Goal: Task Accomplishment & Management: Manage account settings

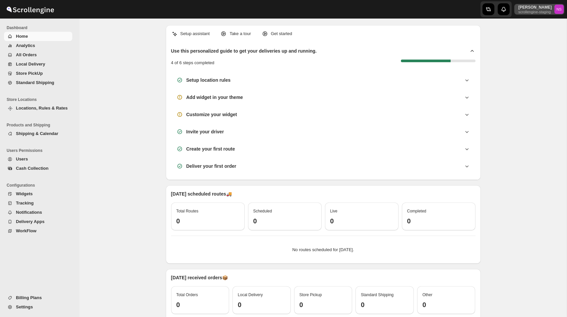
click at [531, 9] on p "[PERSON_NAME]" at bounding box center [534, 7] width 33 height 5
click at [536, 61] on span "Organizations" at bounding box center [546, 61] width 27 height 5
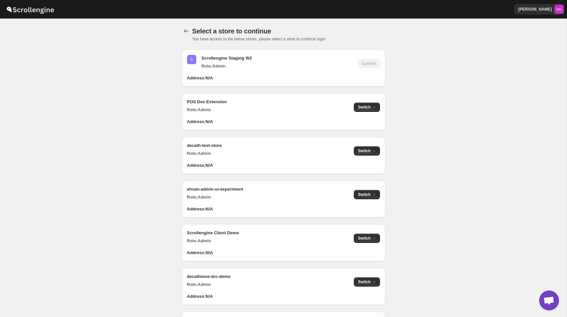
scroll to position [553, 0]
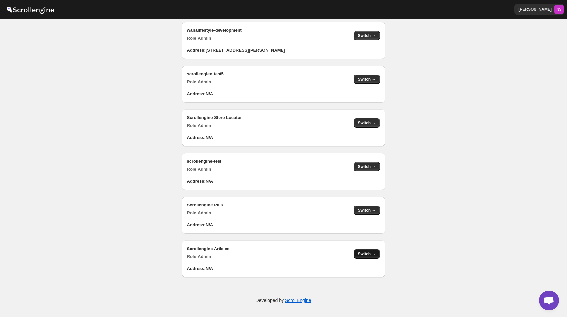
click at [366, 257] on span "Switch →" at bounding box center [367, 254] width 18 height 5
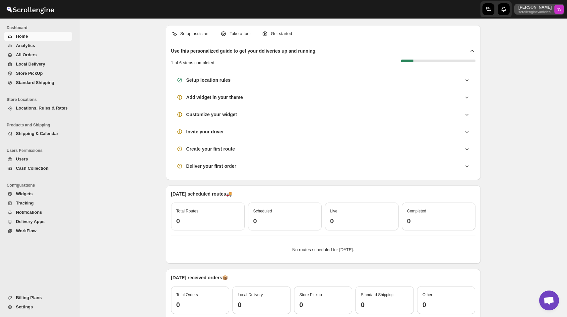
click at [538, 11] on p "scrollengine-articles" at bounding box center [534, 12] width 33 height 4
click at [536, 29] on span "Online Store" at bounding box center [545, 27] width 24 height 5
click at [36, 306] on span "Settings" at bounding box center [43, 307] width 55 height 7
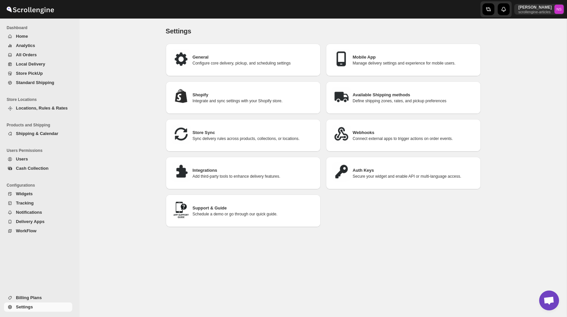
click at [372, 104] on div "Available Shipping methods Define shipping zones, rates, and pickup preferences" at bounding box center [403, 98] width 144 height 22
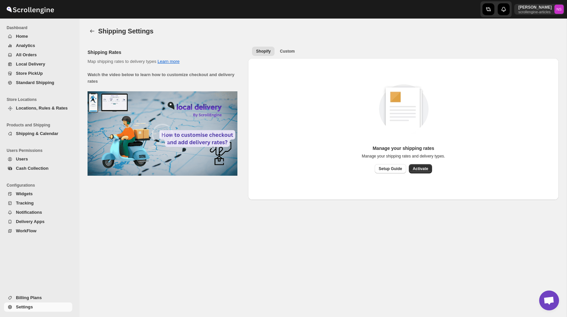
click at [35, 56] on span "All Orders" at bounding box center [26, 54] width 21 height 5
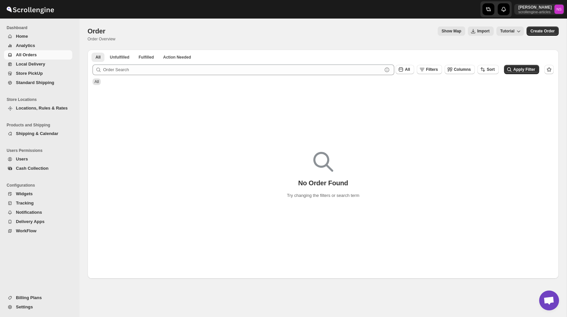
click at [35, 56] on span "All Orders" at bounding box center [26, 54] width 21 height 5
click at [40, 46] on span "Analytics" at bounding box center [43, 45] width 55 height 7
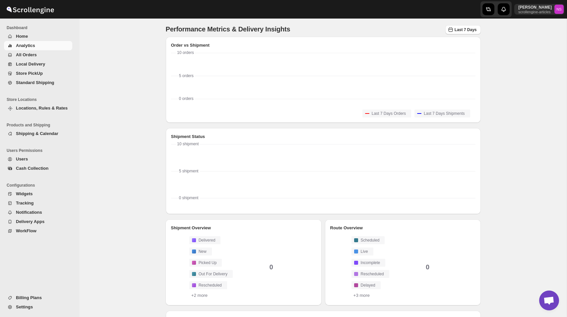
click at [48, 132] on span "Shipping & Calendar" at bounding box center [37, 133] width 42 height 5
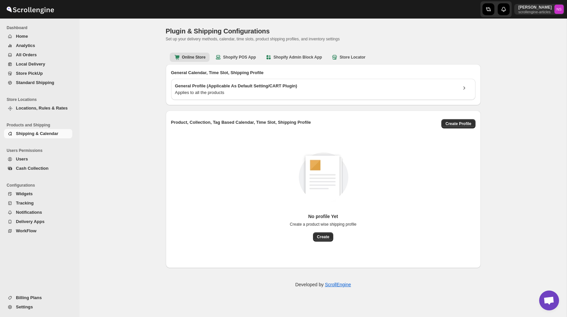
click at [45, 106] on span "Locations, Rules & Rates" at bounding box center [42, 108] width 52 height 5
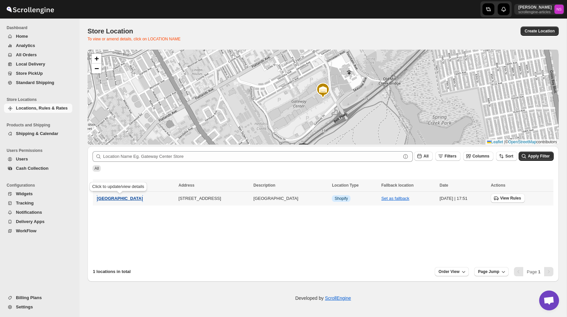
click at [129, 198] on span "[GEOGRAPHIC_DATA]" at bounding box center [120, 198] width 46 height 5
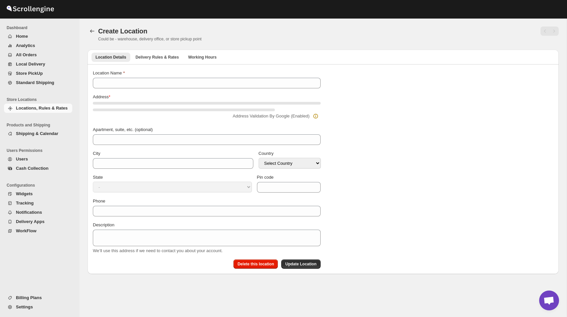
type input "[GEOGRAPHIC_DATA]"
select select "US"
type input "11239"
type textarea "[GEOGRAPHIC_DATA]"
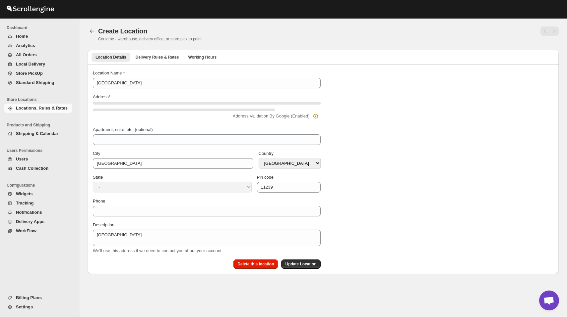
select select "[US_STATE]"
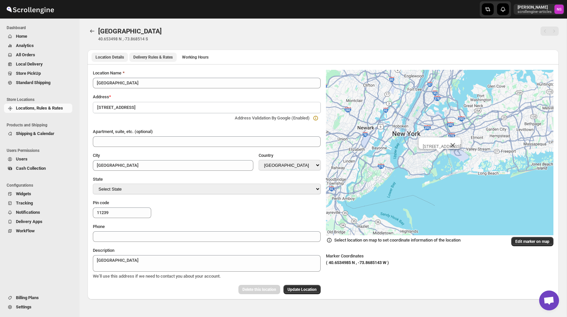
click at [168, 56] on span "Delivery Rules & Rates" at bounding box center [152, 57] width 39 height 5
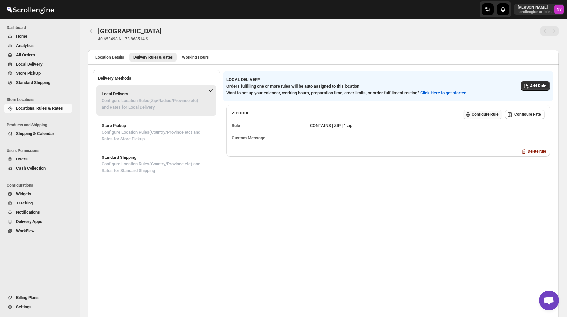
click at [475, 113] on span "Configure Rule" at bounding box center [485, 114] width 27 height 5
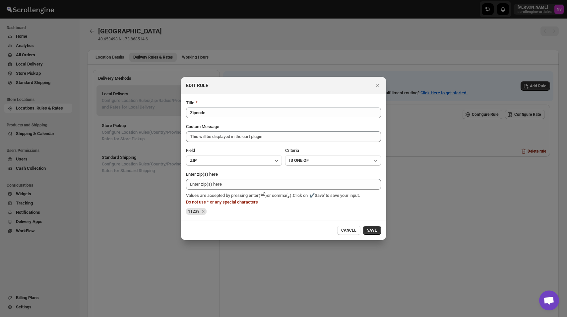
click at [193, 212] on span "11239" at bounding box center [194, 211] width 12 height 5
click at [201, 212] on icon "Remove 11239" at bounding box center [203, 212] width 6 height 6
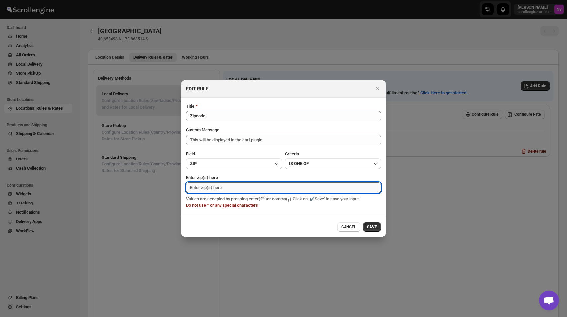
click at [200, 190] on input "Enter zip(s) here" at bounding box center [283, 188] width 195 height 11
type input "560066"
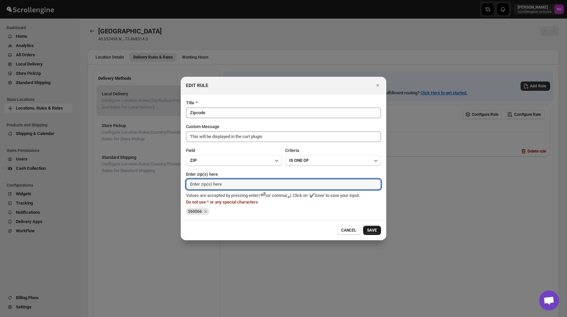
click at [374, 230] on span "SAVE" at bounding box center [372, 230] width 10 height 5
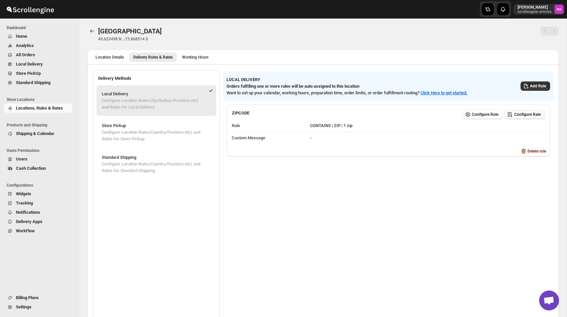
click at [525, 113] on span "Configure Rate" at bounding box center [527, 114] width 27 height 5
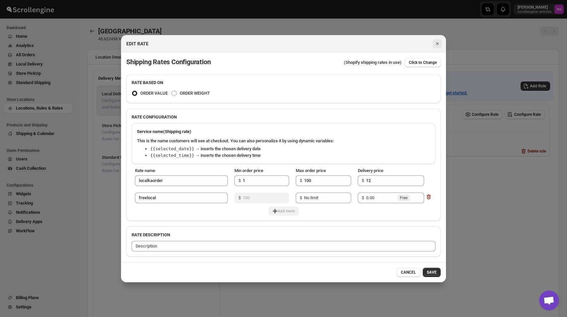
click at [438, 41] on icon "Close" at bounding box center [437, 43] width 7 height 7
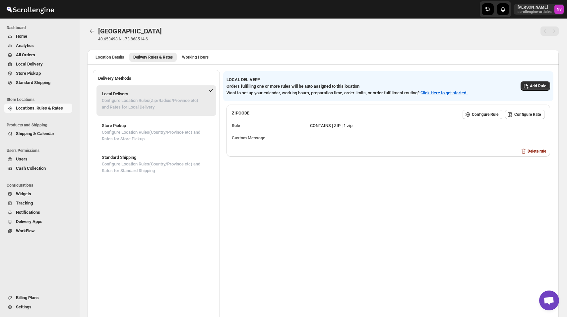
click at [34, 308] on span "Settings" at bounding box center [43, 307] width 55 height 7
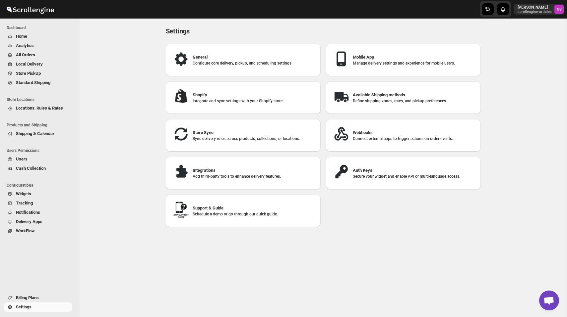
click at [402, 96] on h3 "Available Shipping methods" at bounding box center [414, 95] width 123 height 7
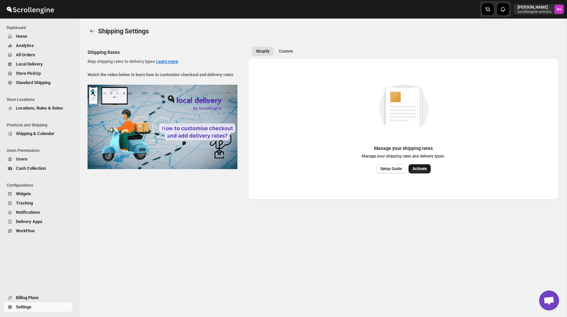
click at [421, 167] on span "Activate" at bounding box center [419, 168] width 14 height 5
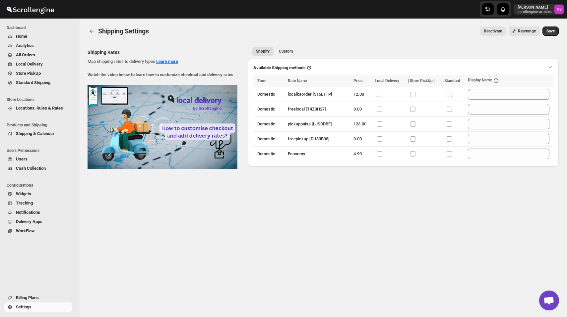
click at [52, 136] on span "Shipping & Calendar" at bounding box center [35, 133] width 38 height 5
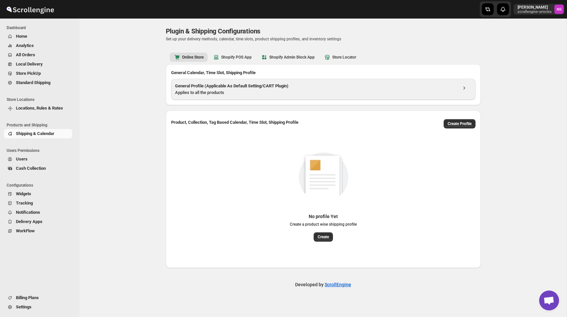
click at [308, 84] on h3 "General Profile (Applicable As Default Setting/CART Plugin)" at bounding box center [316, 86] width 282 height 7
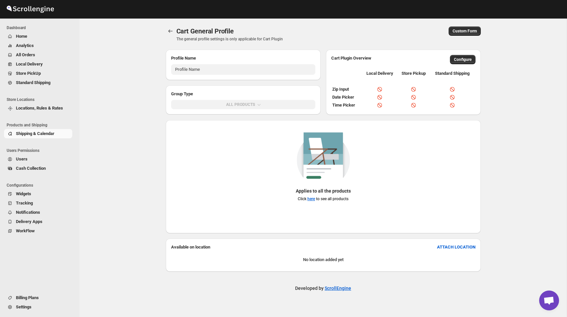
type input "General Profile (Applicable As Default Setting/CART Plugin)"
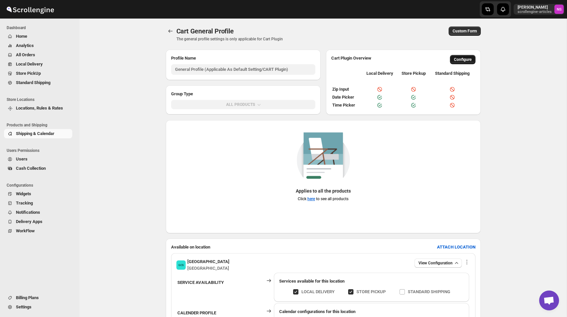
click at [456, 62] on button "Configure" at bounding box center [463, 59] width 26 height 9
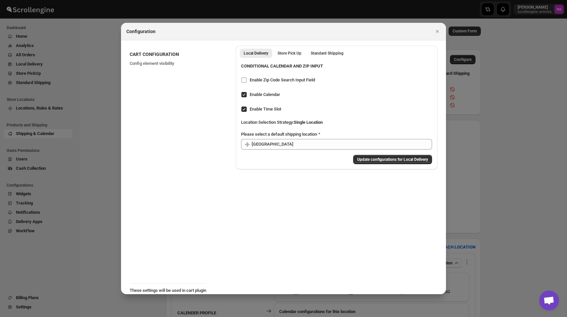
click at [262, 80] on span "Enable Zip Code Search Input Field" at bounding box center [282, 80] width 65 height 5
click at [247, 80] on input "Enable Zip Code Search Input Field" at bounding box center [243, 80] width 5 height 5
checkbox input "true"
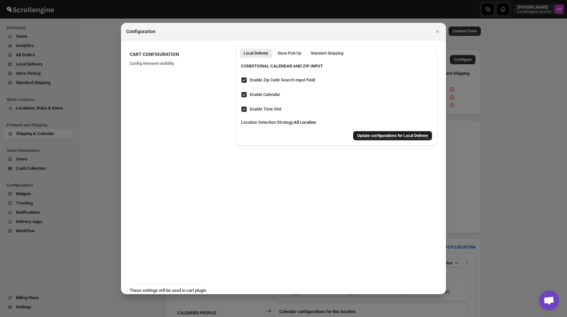
click at [393, 139] on button "Update configurations for Local Delivery" at bounding box center [392, 135] width 79 height 9
